Goal: Information Seeking & Learning: Learn about a topic

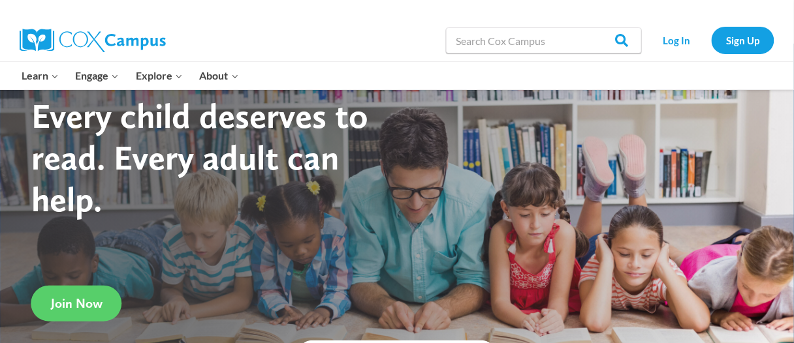
scroll to position [65, 0]
